Goal: Information Seeking & Learning: Learn about a topic

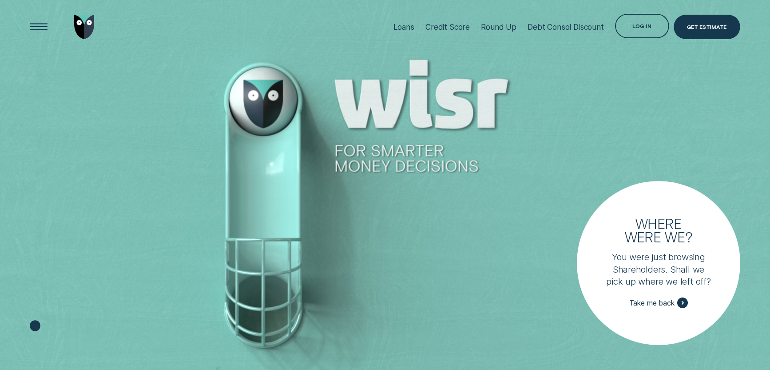
click at [439, 233] on div at bounding box center [385, 185] width 770 height 370
click at [44, 24] on div "Open Menu" at bounding box center [38, 27] width 34 height 34
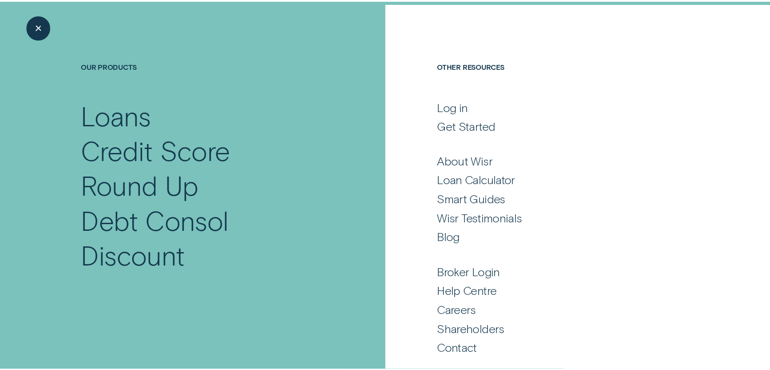
scroll to position [52, 0]
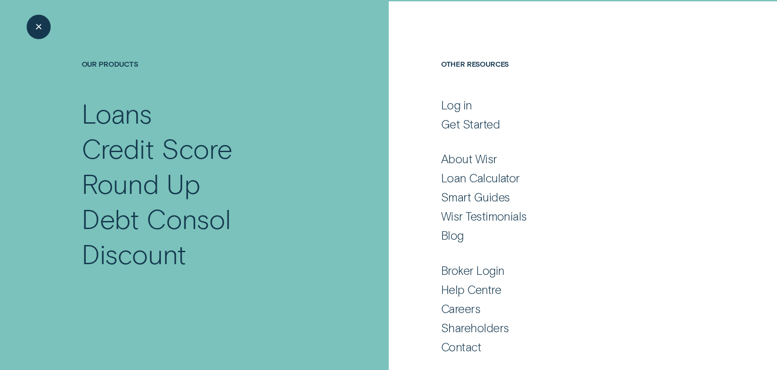
click at [444, 234] on div "Blog" at bounding box center [452, 235] width 23 height 15
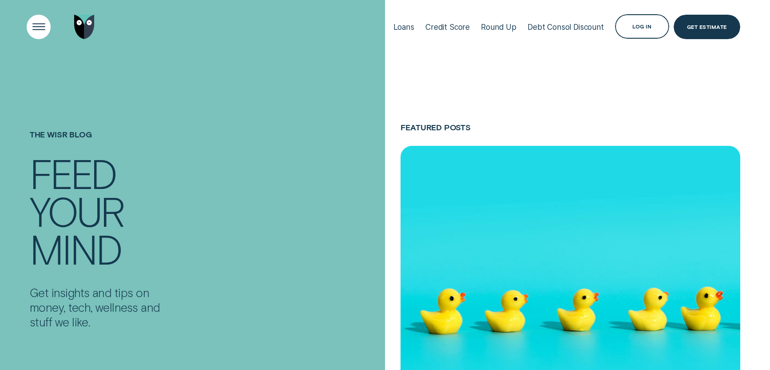
click at [33, 29] on div "Open Menu" at bounding box center [38, 27] width 34 height 34
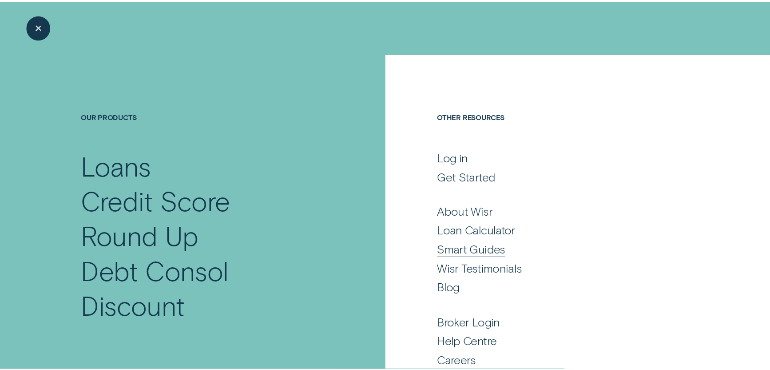
scroll to position [44, 0]
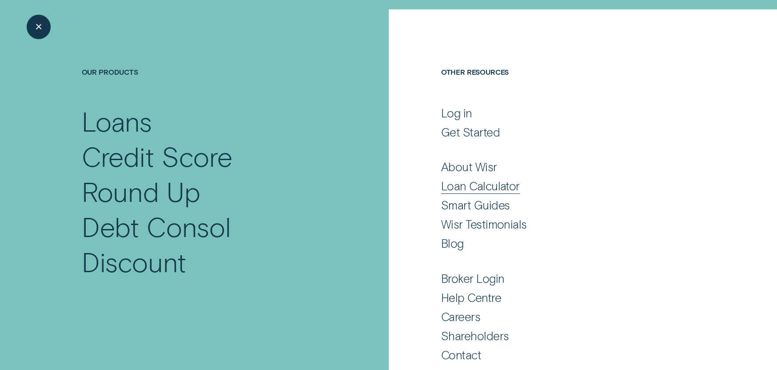
click at [481, 187] on div "Loan Calculator" at bounding box center [480, 186] width 79 height 15
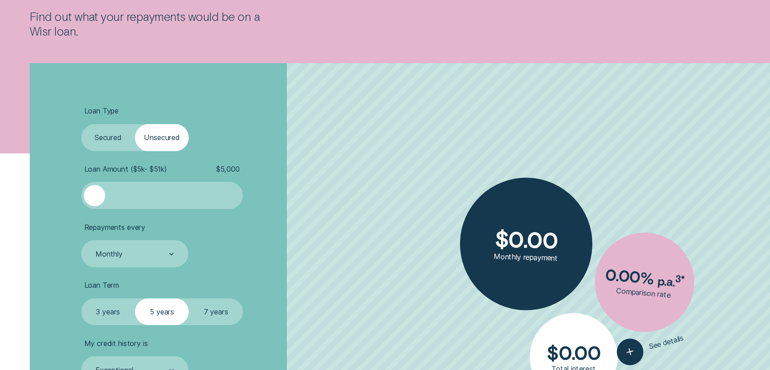
scroll to position [222, 0]
